Goal: Transaction & Acquisition: Purchase product/service

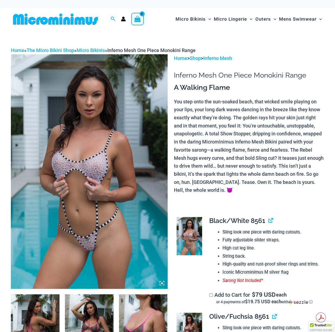
type input "**********"
click at [86, 195] on img at bounding box center [89, 171] width 157 height 235
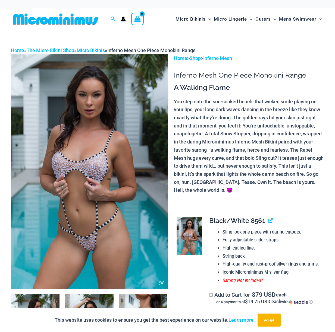
click at [87, 194] on img at bounding box center [89, 171] width 157 height 235
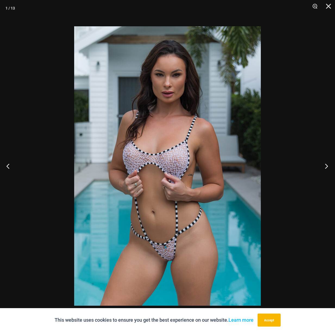
click at [327, 166] on button "Next" at bounding box center [325, 166] width 20 height 27
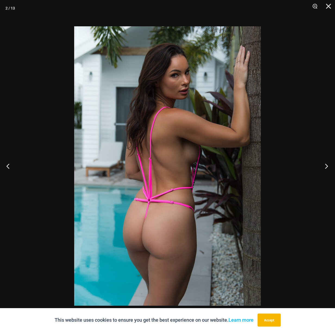
click at [327, 166] on button "Next" at bounding box center [325, 166] width 20 height 27
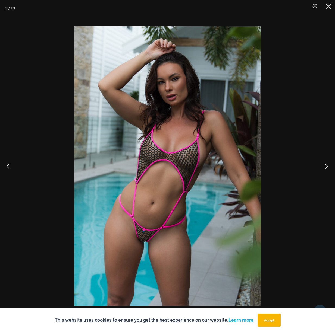
click at [327, 166] on button "Next" at bounding box center [325, 166] width 20 height 27
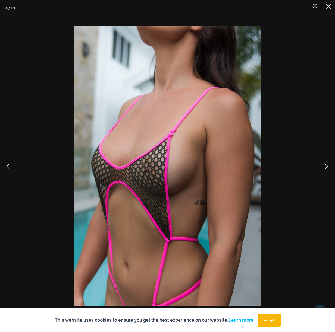
click at [327, 166] on button "Next" at bounding box center [325, 166] width 20 height 27
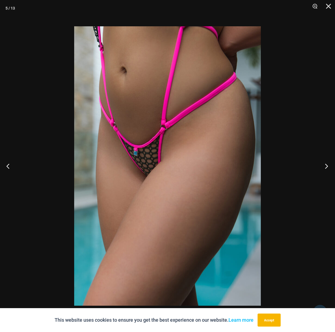
click at [327, 166] on button "Next" at bounding box center [325, 166] width 20 height 27
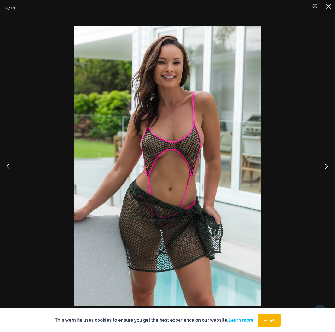
click at [327, 166] on button "Next" at bounding box center [325, 166] width 20 height 27
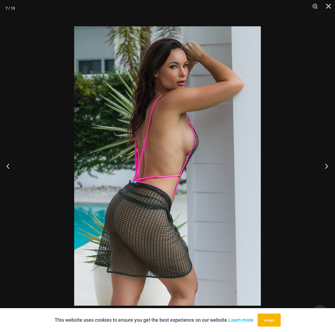
click at [327, 166] on button "Next" at bounding box center [325, 166] width 20 height 27
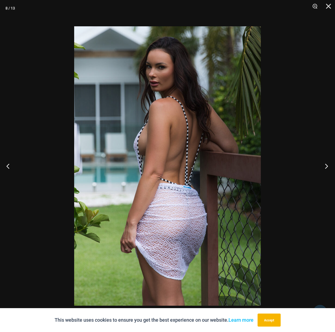
click at [327, 166] on button "Next" at bounding box center [325, 166] width 20 height 27
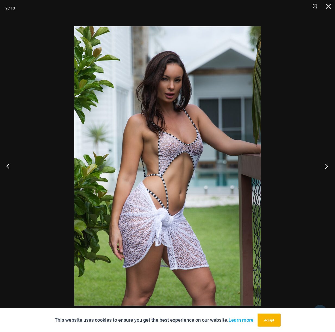
click at [327, 166] on button "Next" at bounding box center [325, 166] width 20 height 27
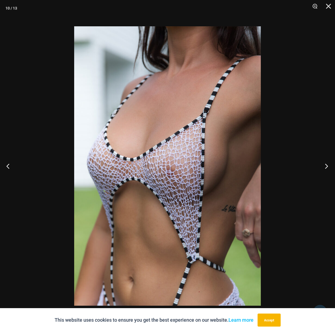
click at [327, 166] on button "Next" at bounding box center [325, 166] width 20 height 27
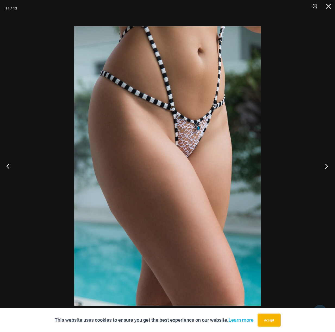
click at [327, 166] on button "Next" at bounding box center [325, 166] width 20 height 27
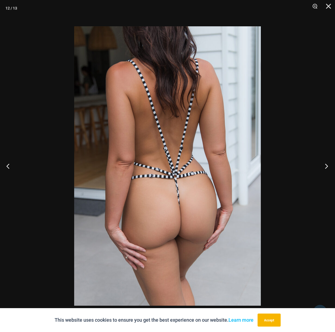
click at [327, 166] on button "Next" at bounding box center [325, 166] width 20 height 27
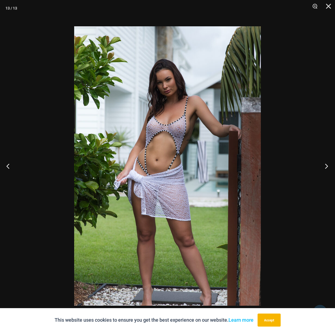
click at [327, 166] on button "Next" at bounding box center [325, 166] width 20 height 27
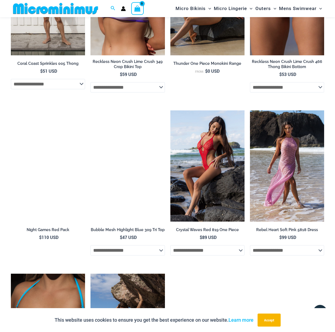
scroll to position [930, 0]
